Goal: Task Accomplishment & Management: Manage account settings

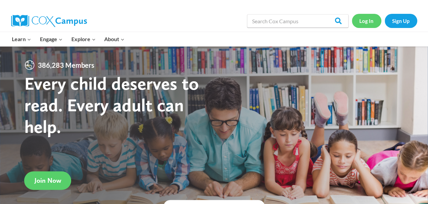
click at [373, 20] on link "Log In" at bounding box center [365, 21] width 29 height 14
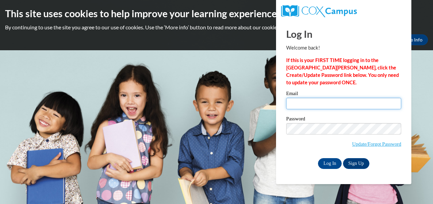
click at [298, 106] on input "Email" at bounding box center [343, 103] width 115 height 11
